Goal: Information Seeking & Learning: Learn about a topic

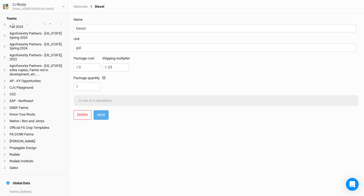
scroll to position [56, 0]
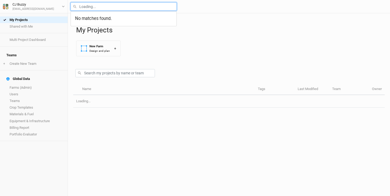
click at [86, 7] on input "text" at bounding box center [124, 6] width 106 height 8
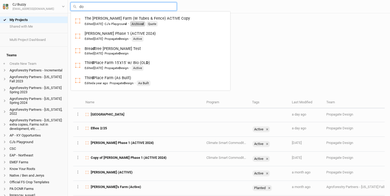
type input "dov"
type input "dove Hill"
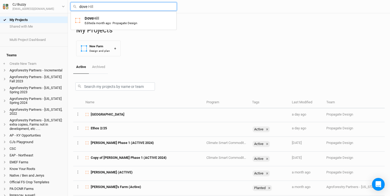
type input "Dove Hill"
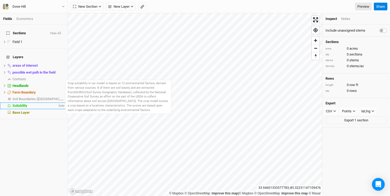
click at [32, 104] on div "Suitability" at bounding box center [34, 106] width 45 height 4
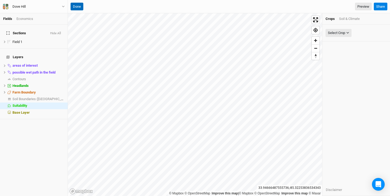
click at [78, 6] on button "Done" at bounding box center [77, 7] width 13 height 8
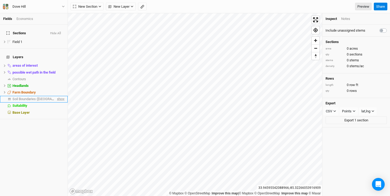
click at [56, 96] on span "show" at bounding box center [60, 99] width 8 height 7
click at [48, 97] on div "Soil Boundaries ([GEOGRAPHIC_DATA])" at bounding box center [34, 99] width 45 height 4
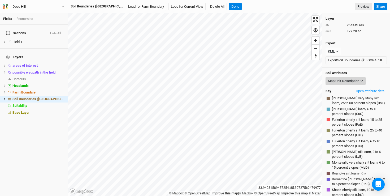
click at [356, 81] on div "Map Unit Description" at bounding box center [343, 80] width 31 height 5
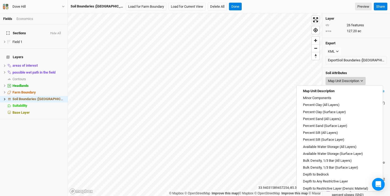
scroll to position [191, 0]
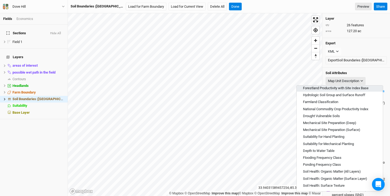
click at [341, 89] on span "Forestland Productivity with Site Index Base" at bounding box center [336, 88] width 66 height 5
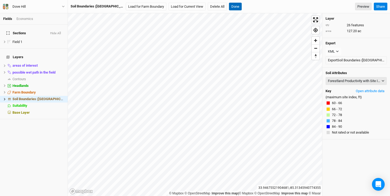
click at [229, 8] on button "Done" at bounding box center [235, 7] width 13 height 8
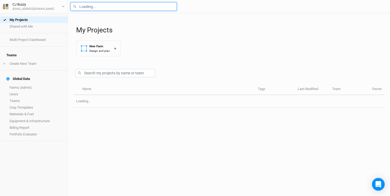
click at [92, 5] on input "text" at bounding box center [124, 6] width 106 height 8
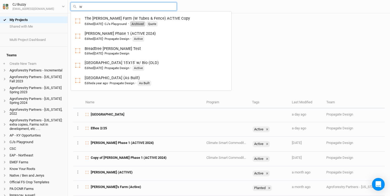
type input "wa"
type input "[PERSON_NAME] Farm V2"
type input "war"
type input "[PERSON_NAME]-[PERSON_NAME] V2"
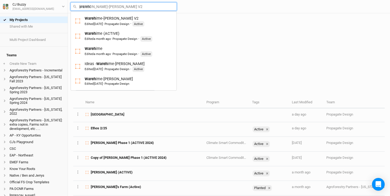
type input "warehim"
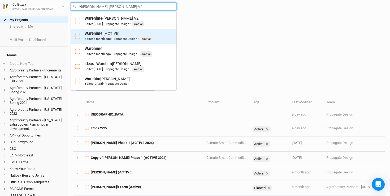
click at [111, 37] on div "Edited a month ago · Propagate Design" at bounding box center [111, 39] width 53 height 4
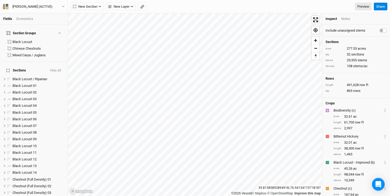
click at [55, 69] on button "Hide All" at bounding box center [55, 71] width 11 height 4
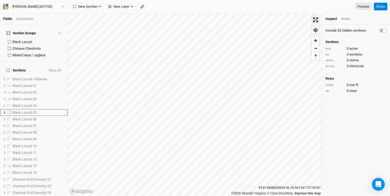
scroll to position [191, 0]
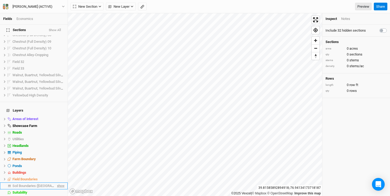
click at [56, 183] on span "show" at bounding box center [60, 186] width 8 height 7
click at [42, 184] on span "Soil Boundaries ([GEOGRAPHIC_DATA])" at bounding box center [42, 186] width 61 height 4
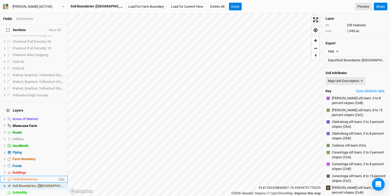
scroll to position [8, 0]
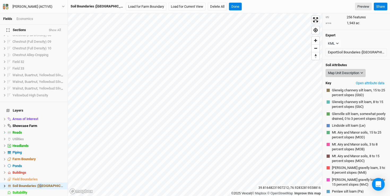
click at [350, 74] on div "Map Unit Description" at bounding box center [343, 72] width 31 height 5
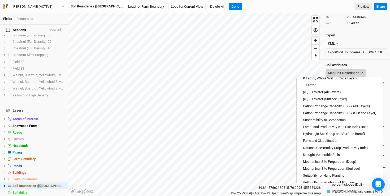
scroll to position [191, 0]
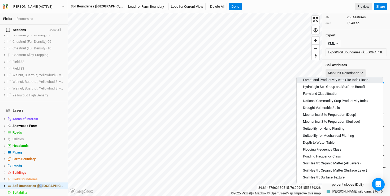
click at [335, 81] on span "Forestland Productivity with Site Index Base" at bounding box center [336, 80] width 66 height 5
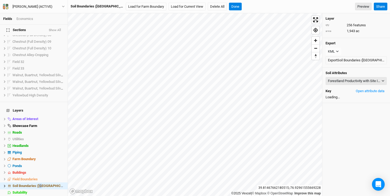
scroll to position [0, 0]
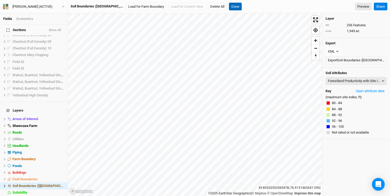
click at [229, 4] on button "Done" at bounding box center [235, 7] width 13 height 8
